Goal: Transaction & Acquisition: Obtain resource

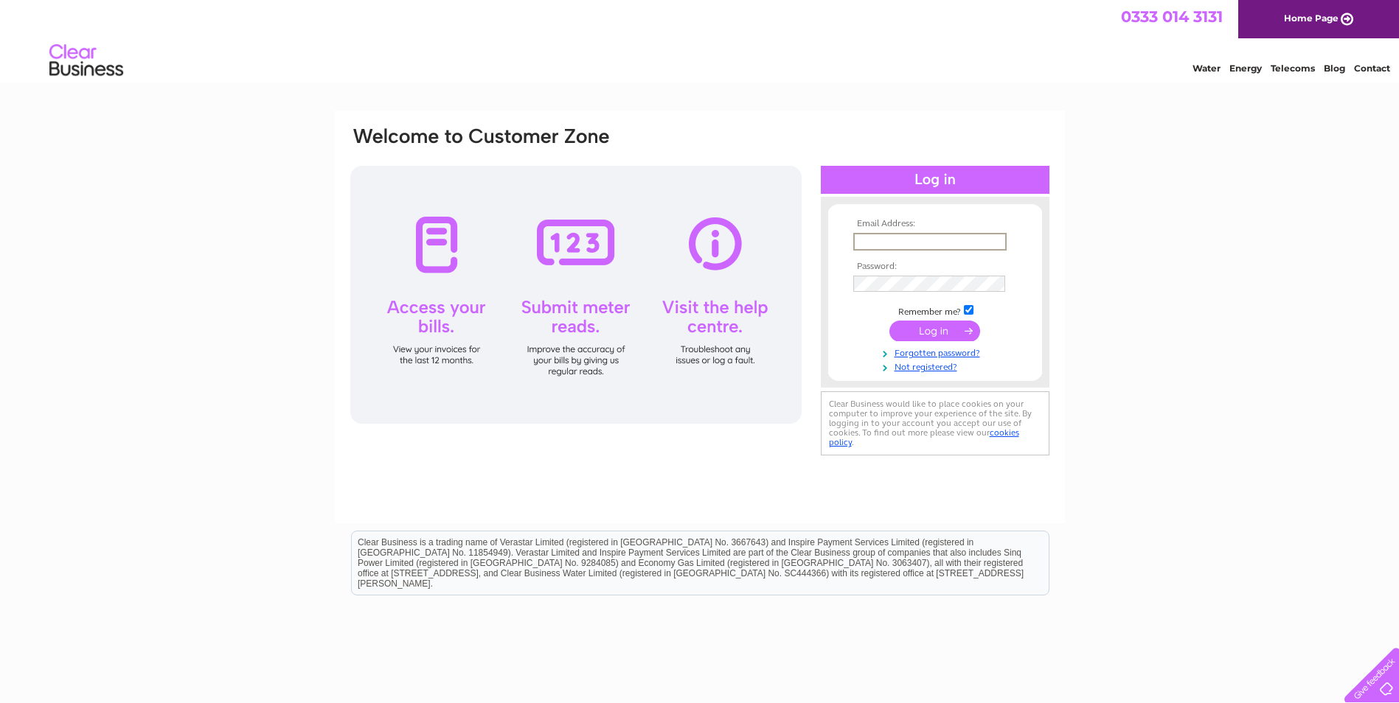
click at [915, 239] on input "text" at bounding box center [929, 242] width 153 height 18
type input "karenv@morayreachout.org.uk"
click at [932, 328] on input "submit" at bounding box center [934, 329] width 91 height 21
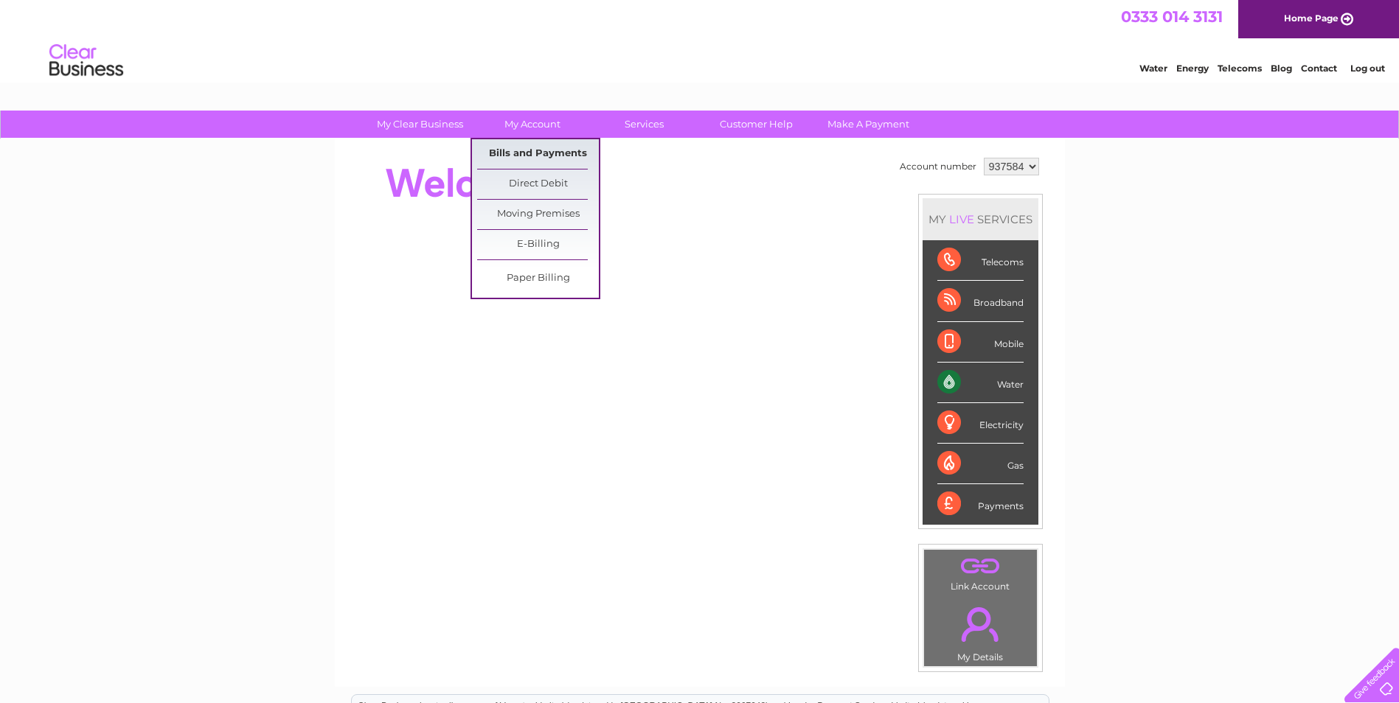
click at [503, 153] on link "Bills and Payments" at bounding box center [538, 153] width 122 height 29
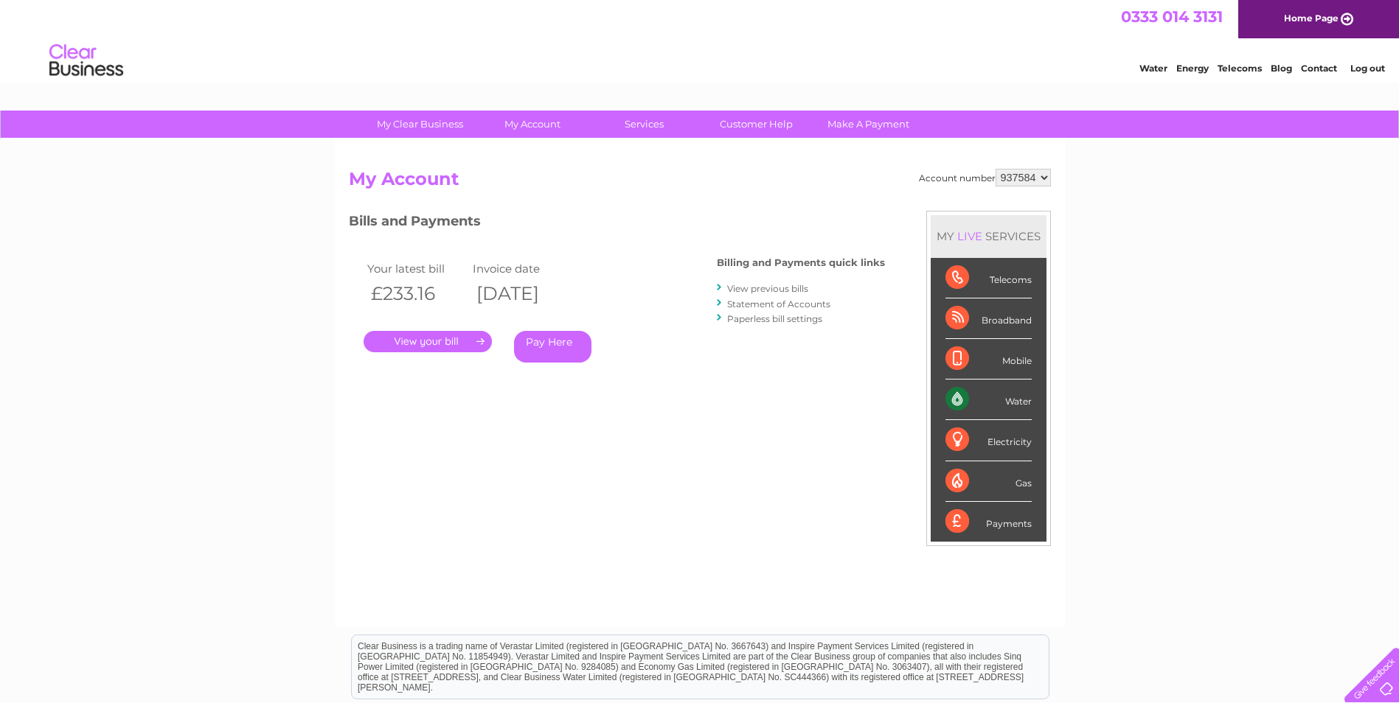
click at [457, 344] on link "." at bounding box center [428, 341] width 128 height 21
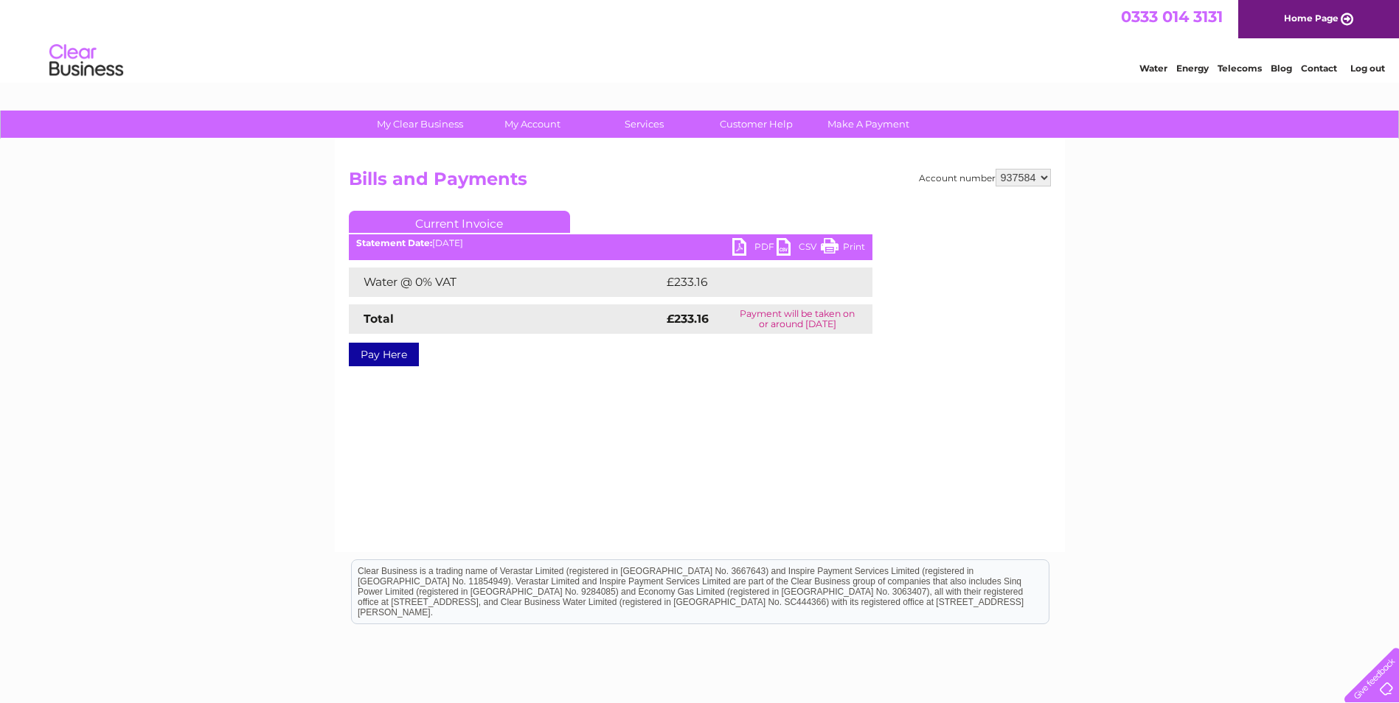
click at [743, 248] on link "PDF" at bounding box center [754, 248] width 44 height 21
click at [1359, 67] on link "Log out" at bounding box center [1367, 68] width 35 height 11
